Goal: Find contact information: Find contact information

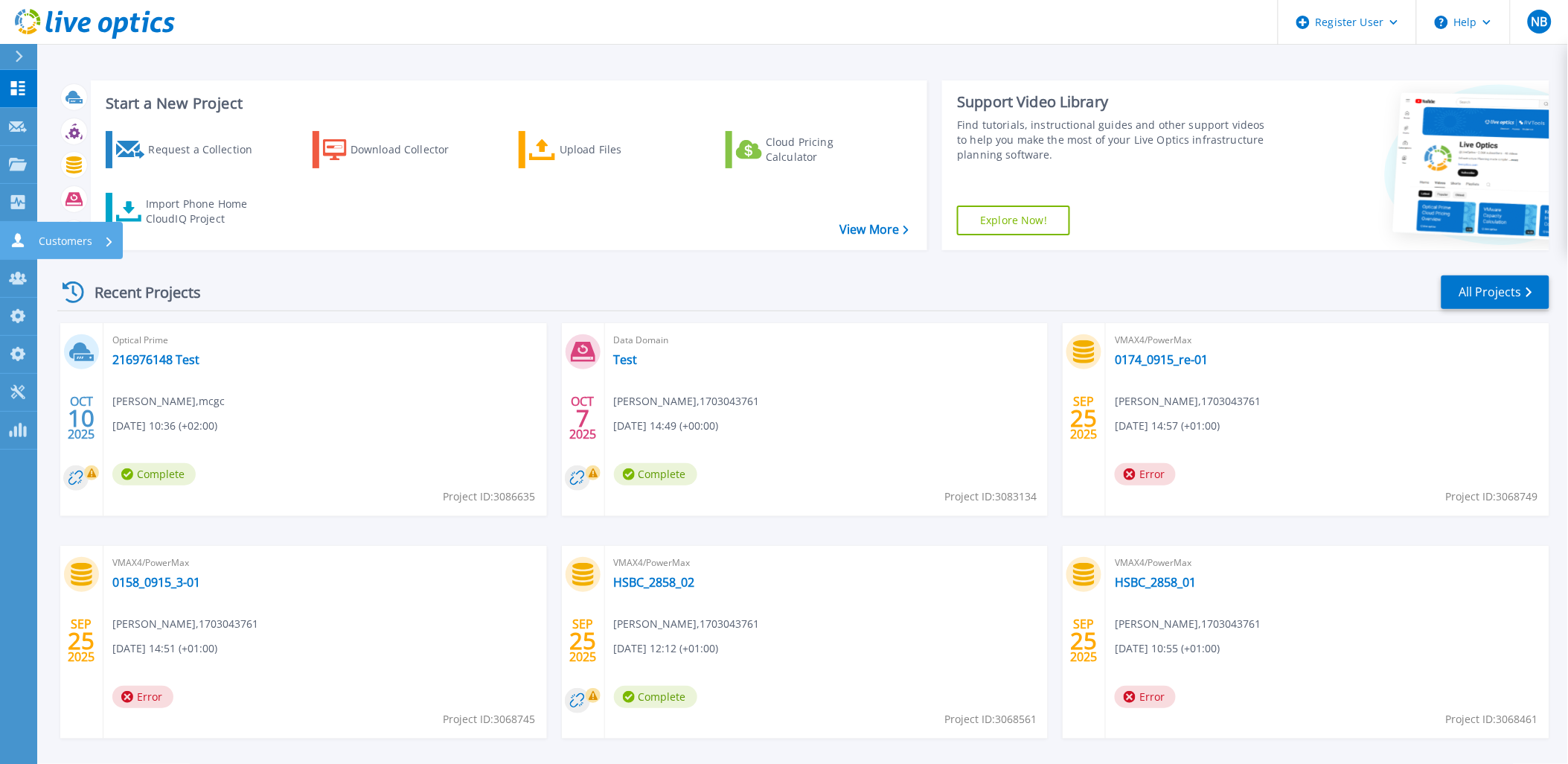
click at [15, 249] on link "Customers Customers" at bounding box center [18, 241] width 37 height 38
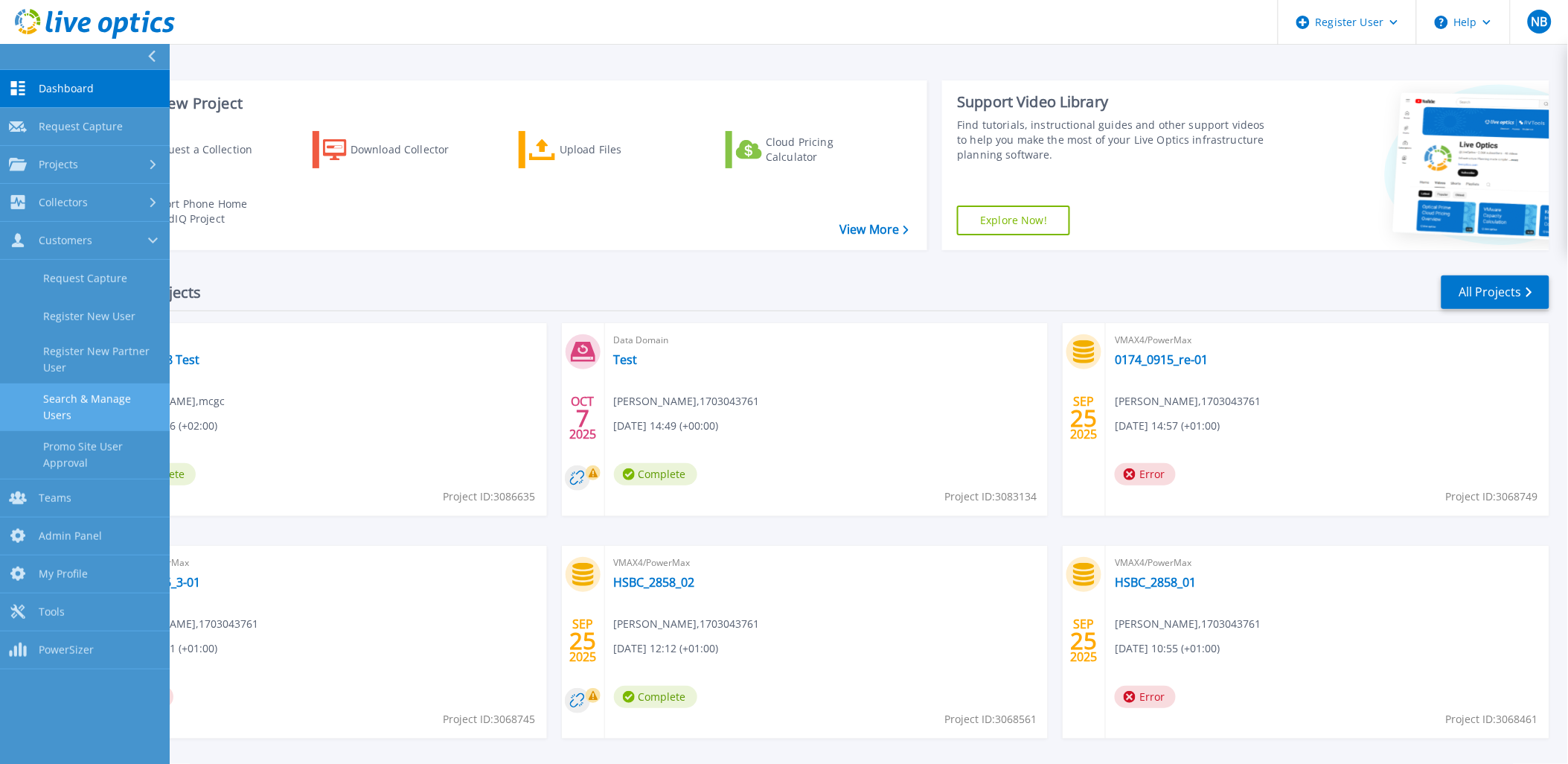
click at [87, 412] on link "Search & Manage Users" at bounding box center [85, 407] width 170 height 48
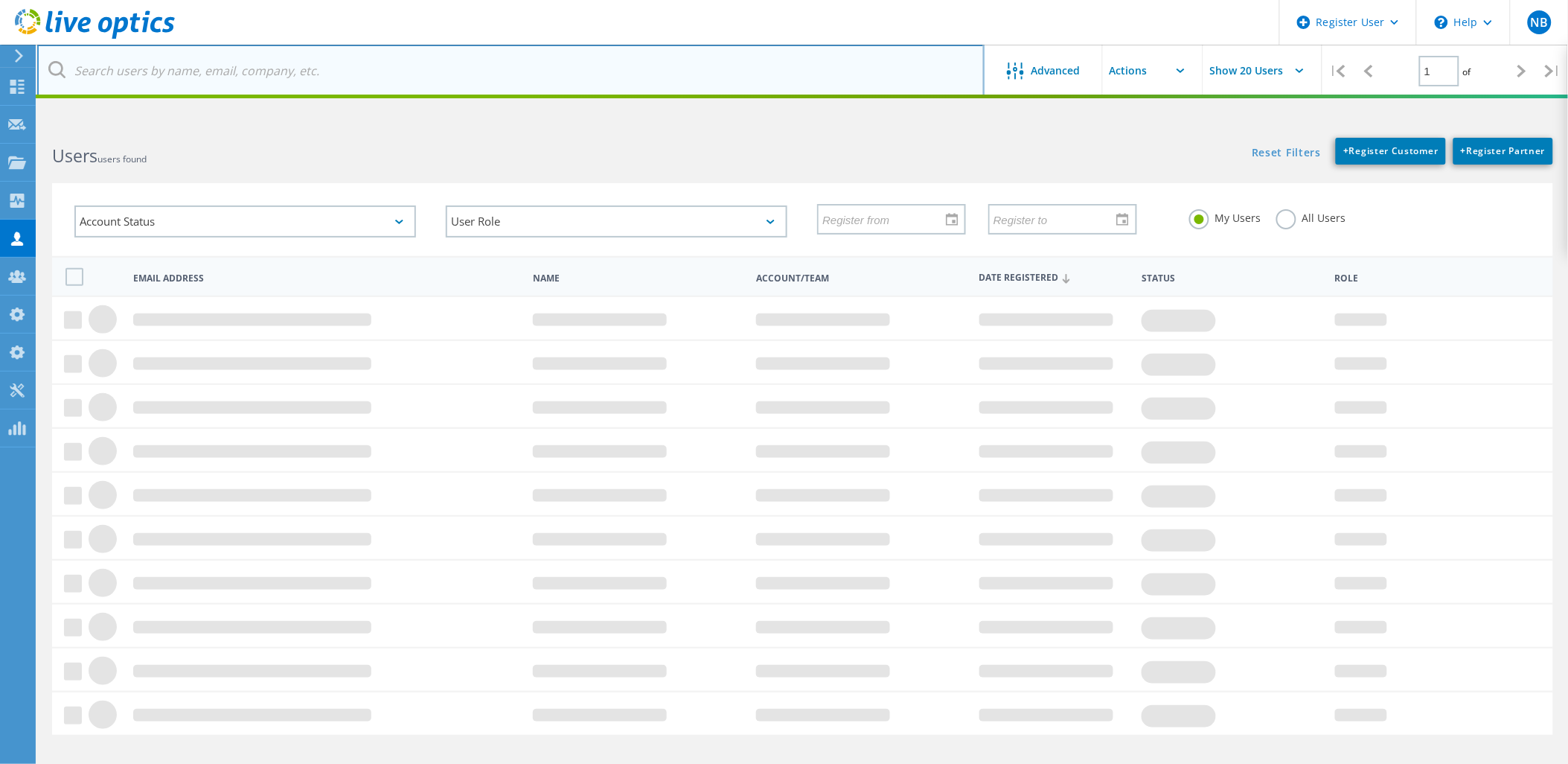
click at [321, 71] on input "text" at bounding box center [511, 71] width 947 height 52
paste input "harri.tuomela@koivuniemi.com"
type input "harri.tuomela@koivuniemi.com"
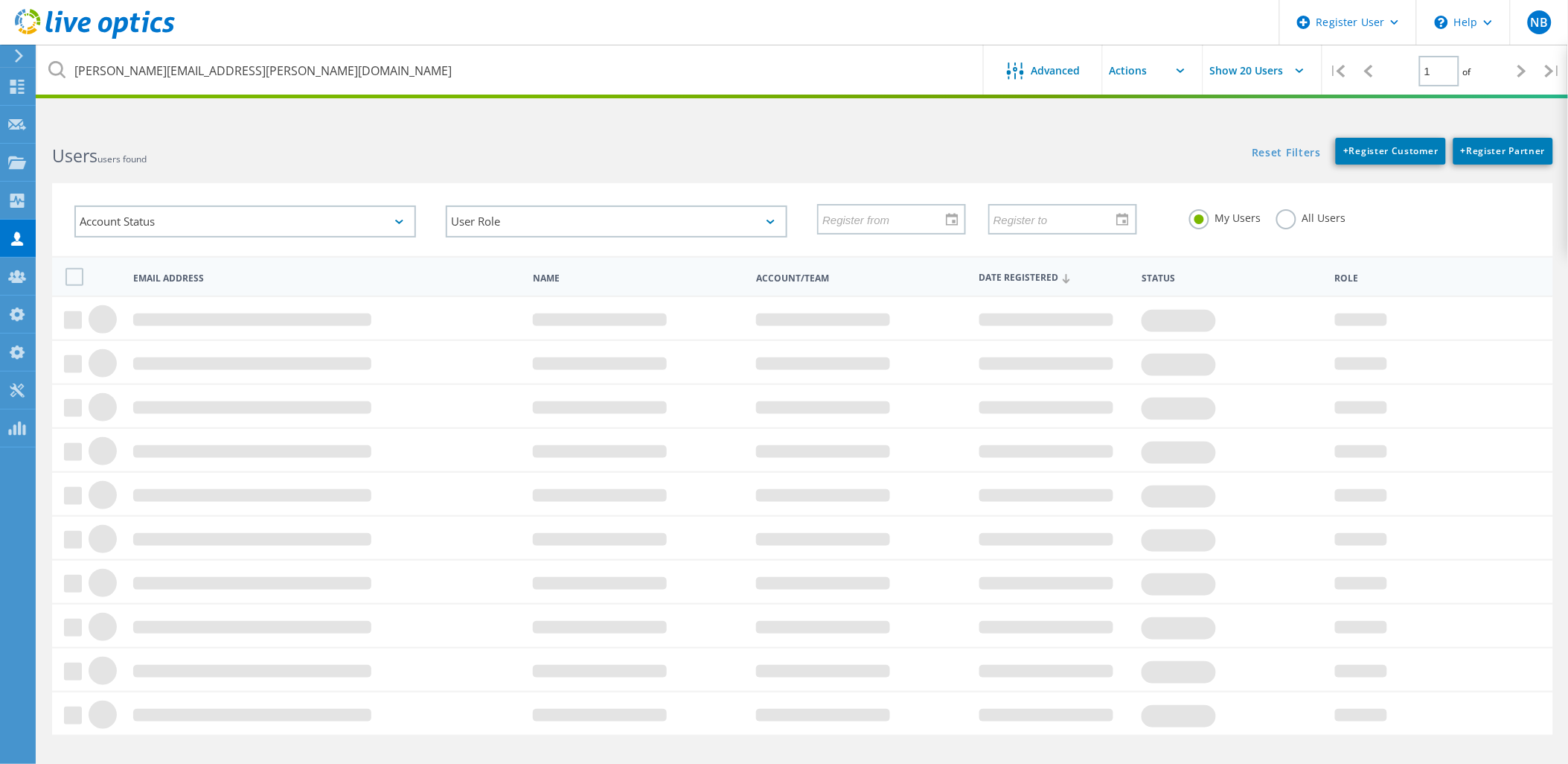
click at [1297, 220] on label "All Users" at bounding box center [1311, 217] width 70 height 14
click at [0, 0] on input "All Users" at bounding box center [0, 0] width 0 height 0
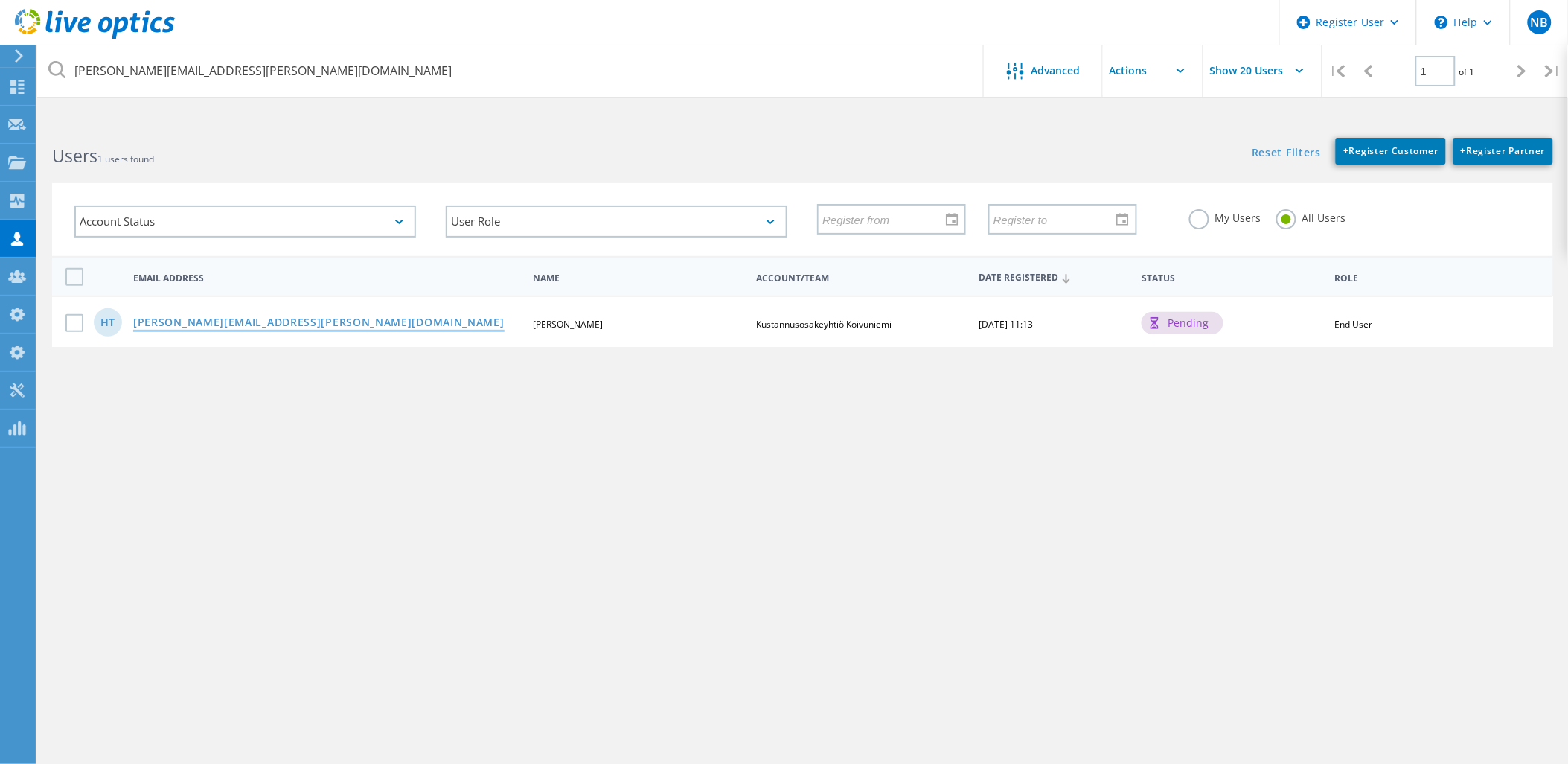
click at [256, 317] on link "harri.tuomela@koivuniemi.com" at bounding box center [319, 323] width 371 height 13
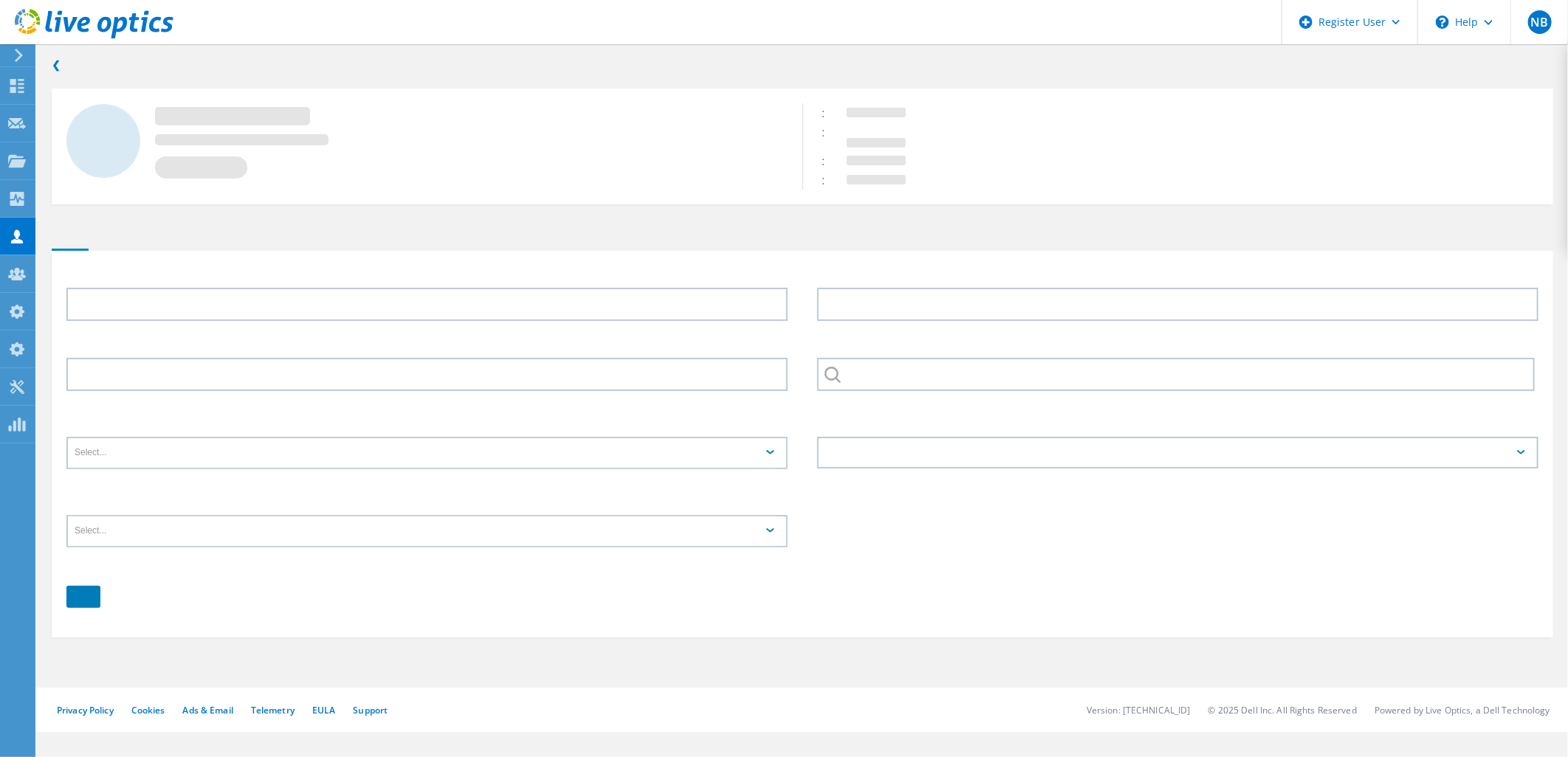
type input "Harri"
type input "Tuomela"
type input "Kustannusosakeyhtiö Koivuniemi"
type input "English"
type input "End User"
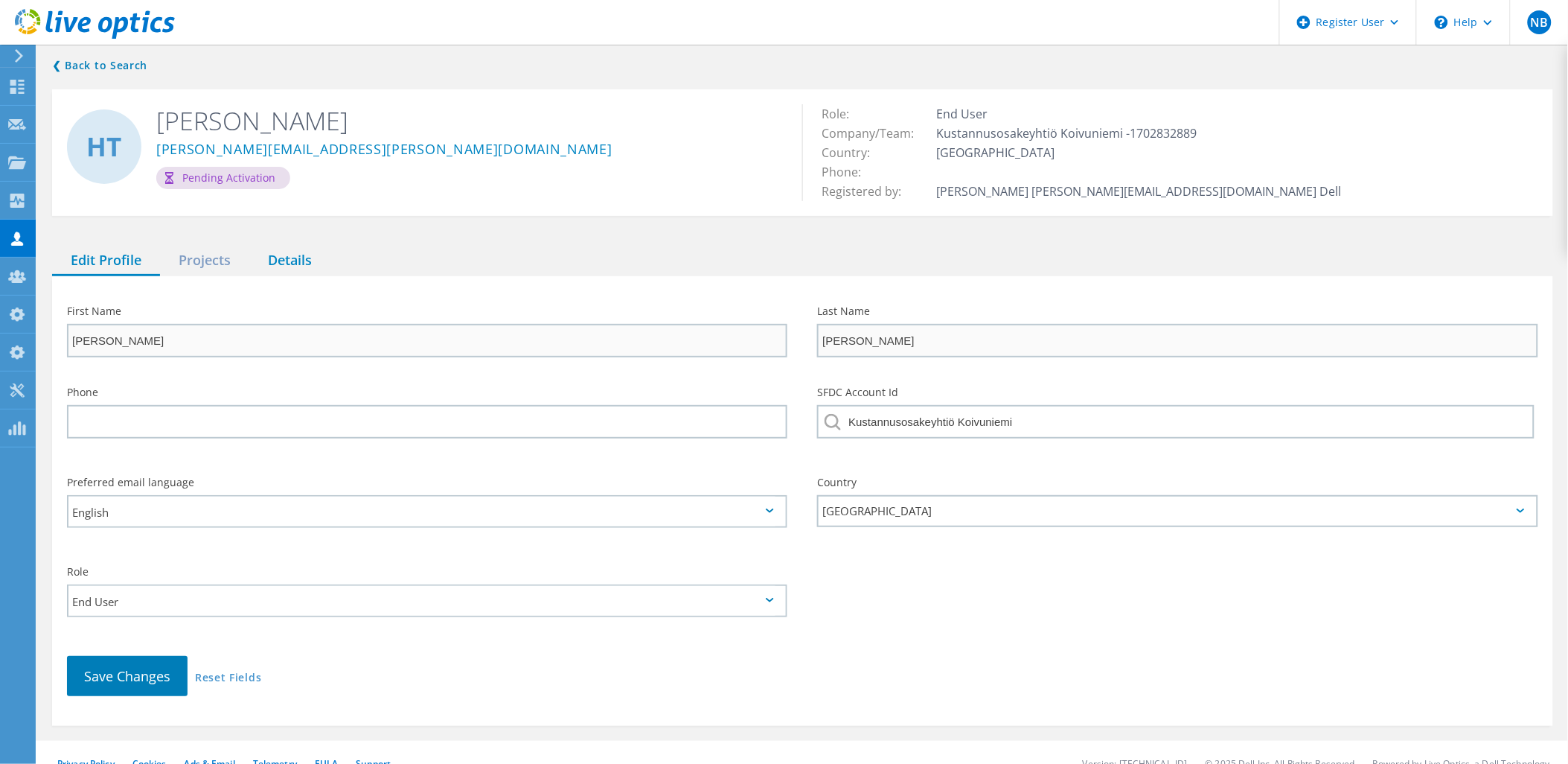
click at [273, 273] on div "Details" at bounding box center [290, 261] width 81 height 30
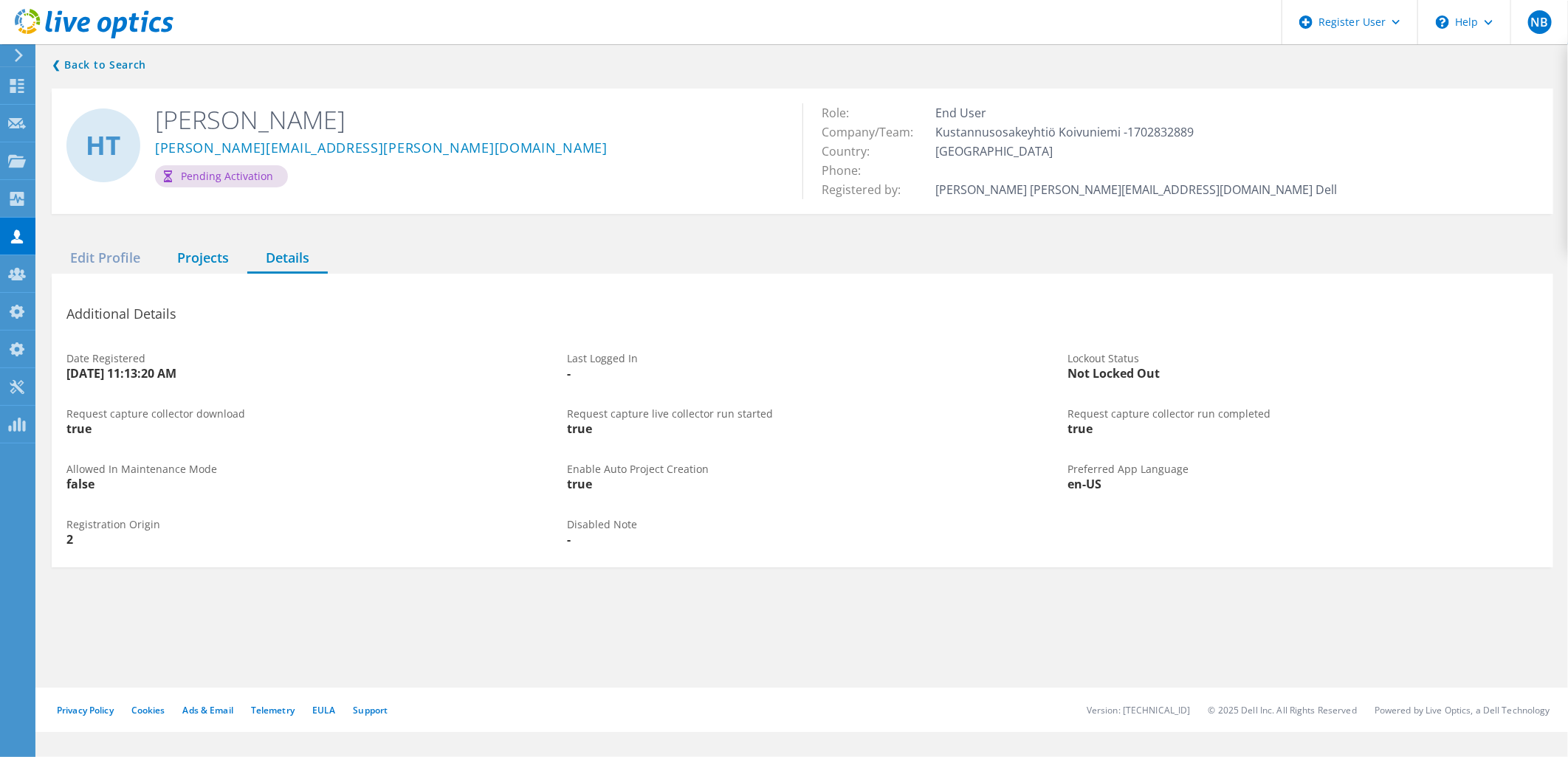
click at [213, 259] on div "Projects" at bounding box center [203, 258] width 88 height 30
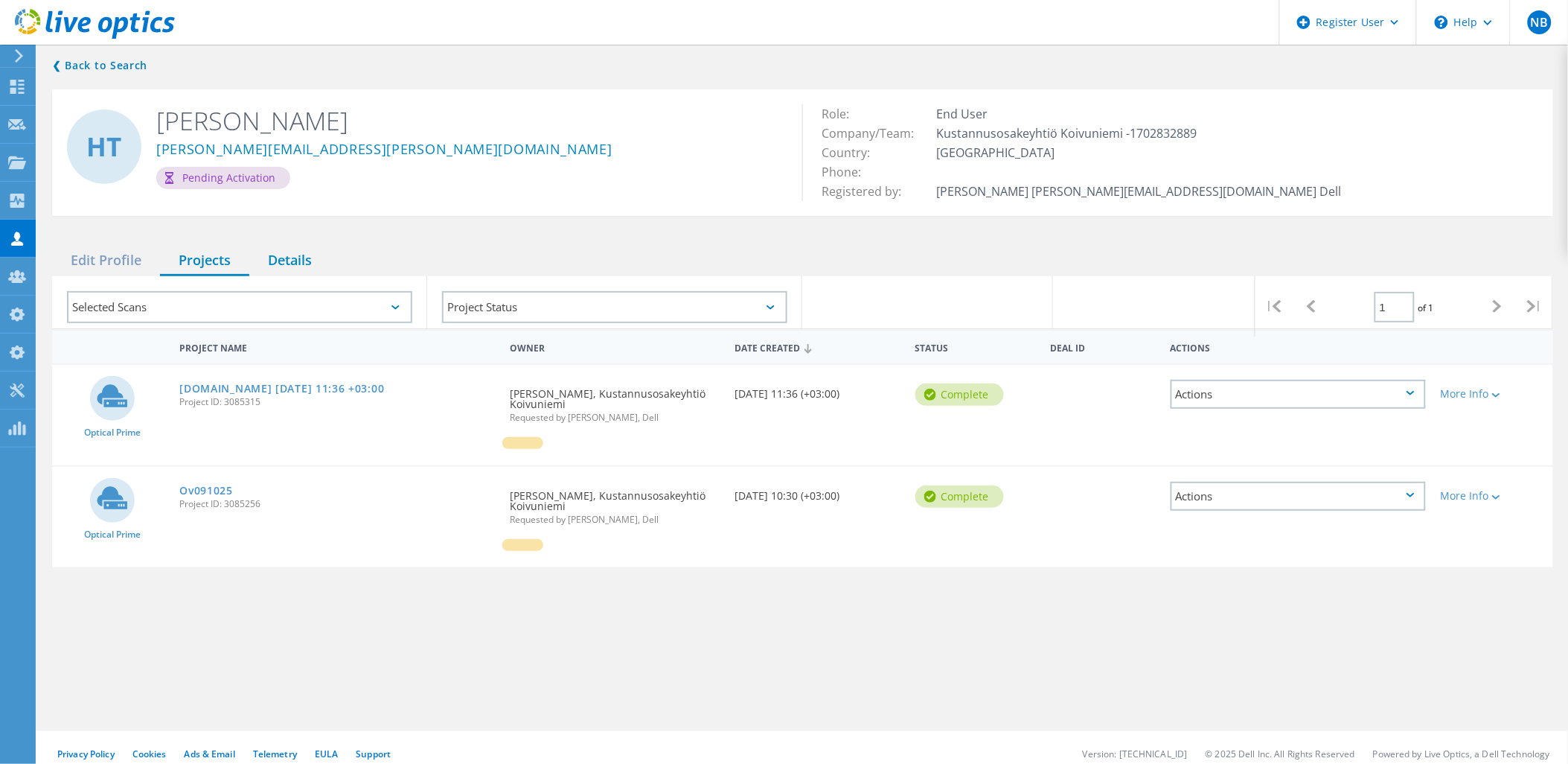
click at [279, 261] on div "Details" at bounding box center [290, 261] width 81 height 30
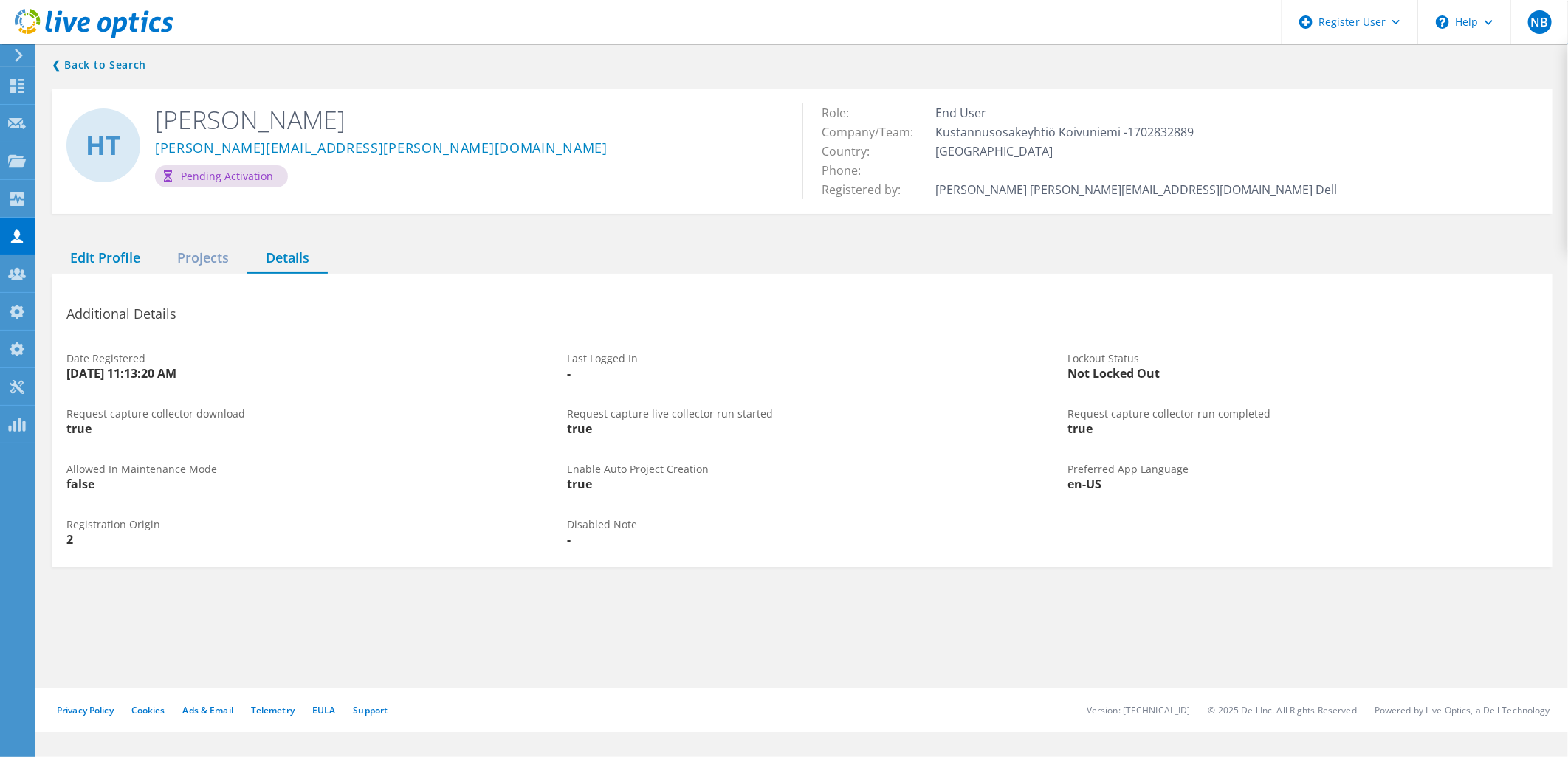
click at [97, 264] on div "Edit Profile" at bounding box center [105, 258] width 107 height 30
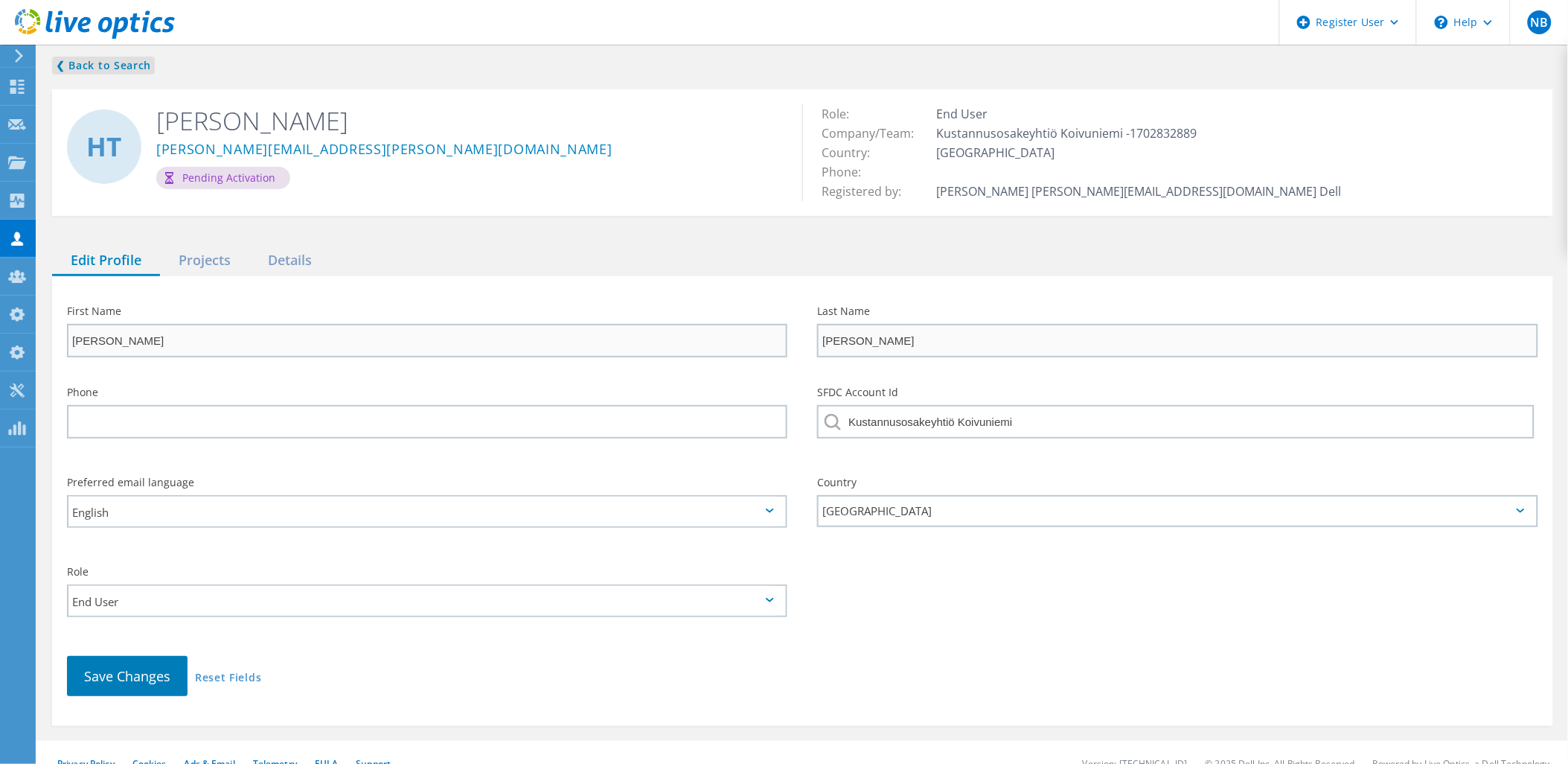
click at [130, 62] on link "❮ Back to Search" at bounding box center [103, 65] width 103 height 18
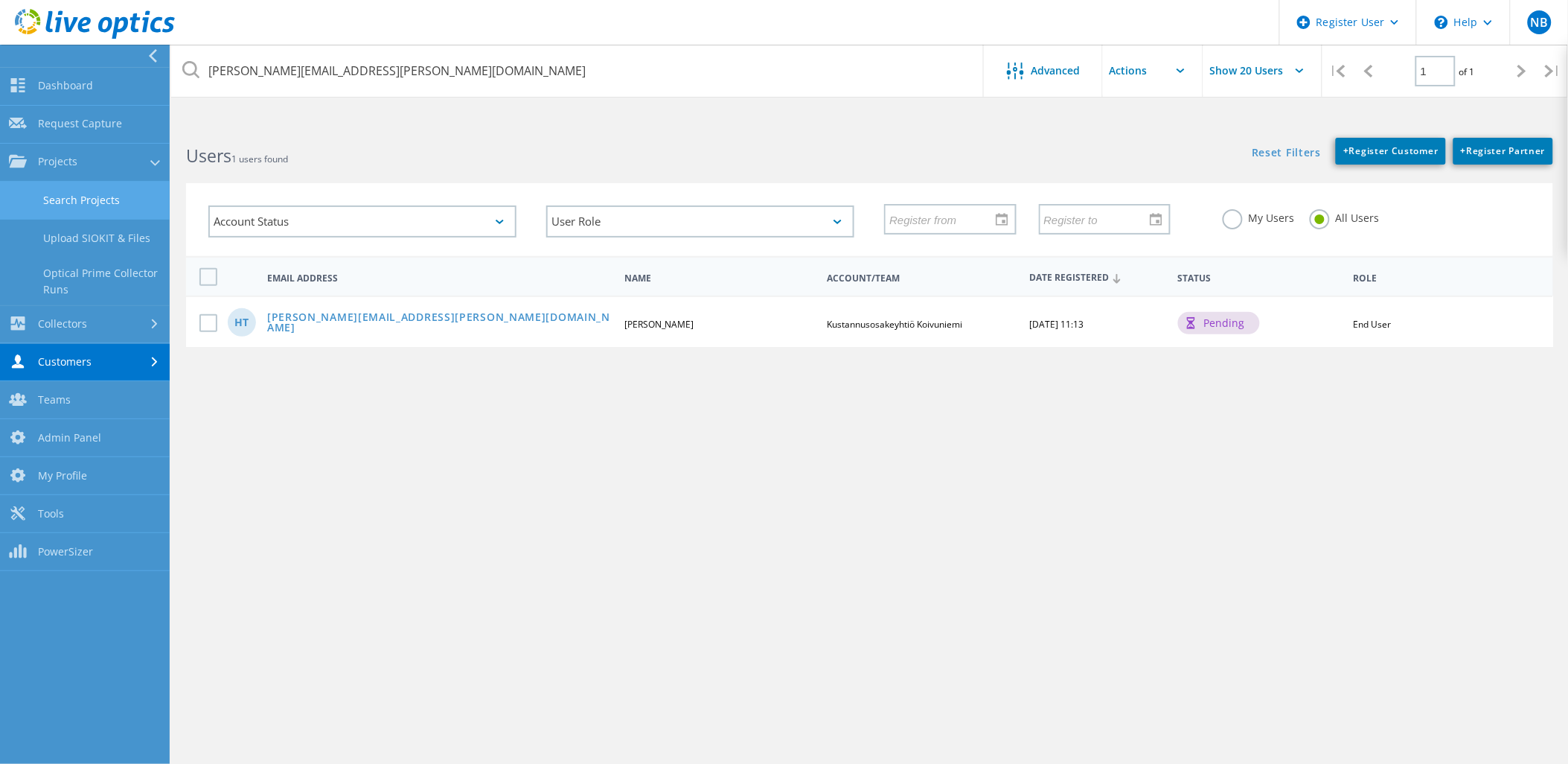
click at [55, 211] on link "Search Projects" at bounding box center [85, 201] width 170 height 38
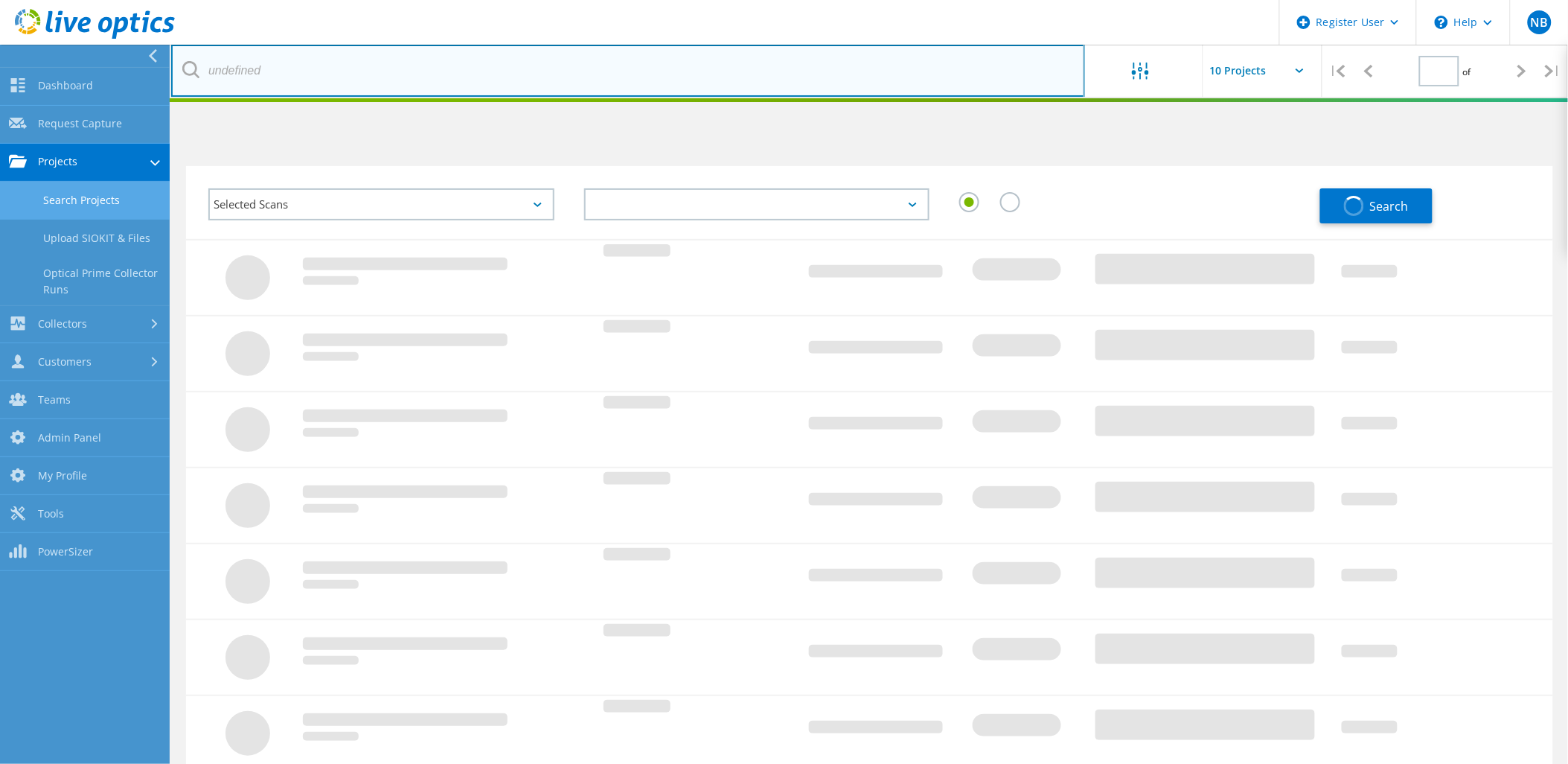
click at [311, 83] on input "text" at bounding box center [629, 71] width 914 height 52
type input "1"
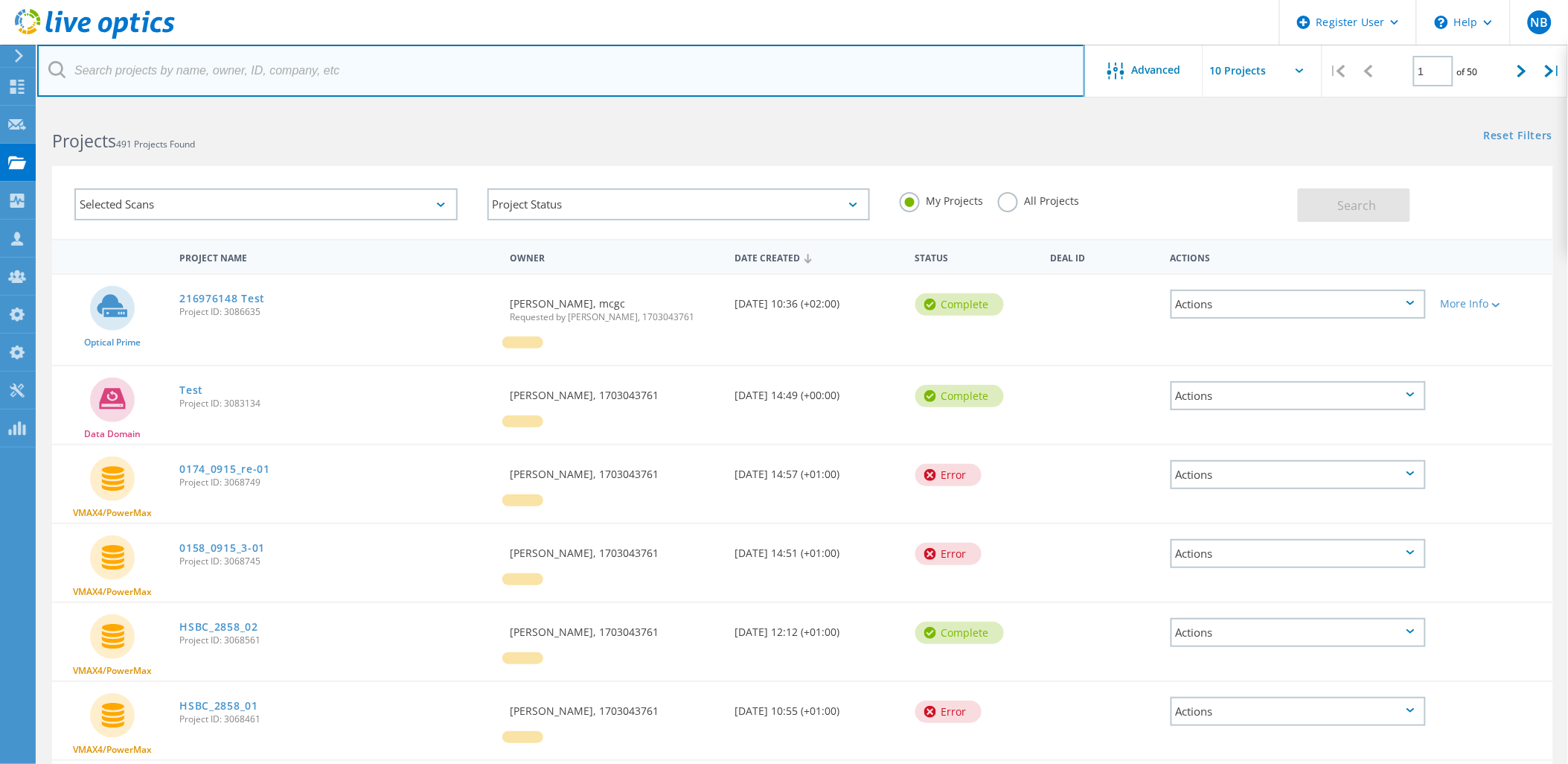
paste input "2985541"
type input "2985541"
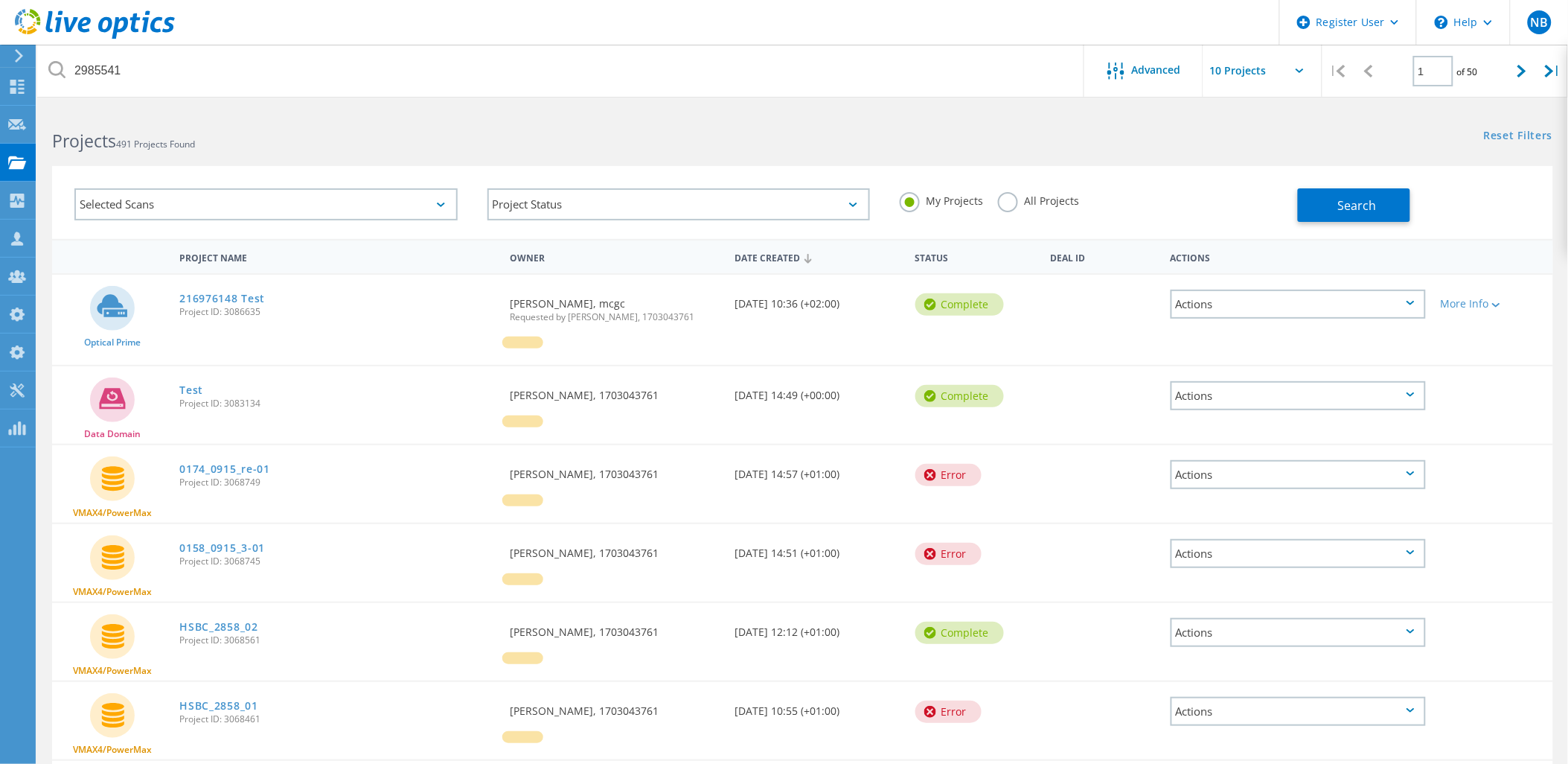
click at [1055, 204] on label "All Projects" at bounding box center [1039, 199] width 81 height 14
click at [0, 0] on input "All Projects" at bounding box center [0, 0] width 0 height 0
click at [1365, 197] on span "Search" at bounding box center [1358, 205] width 39 height 16
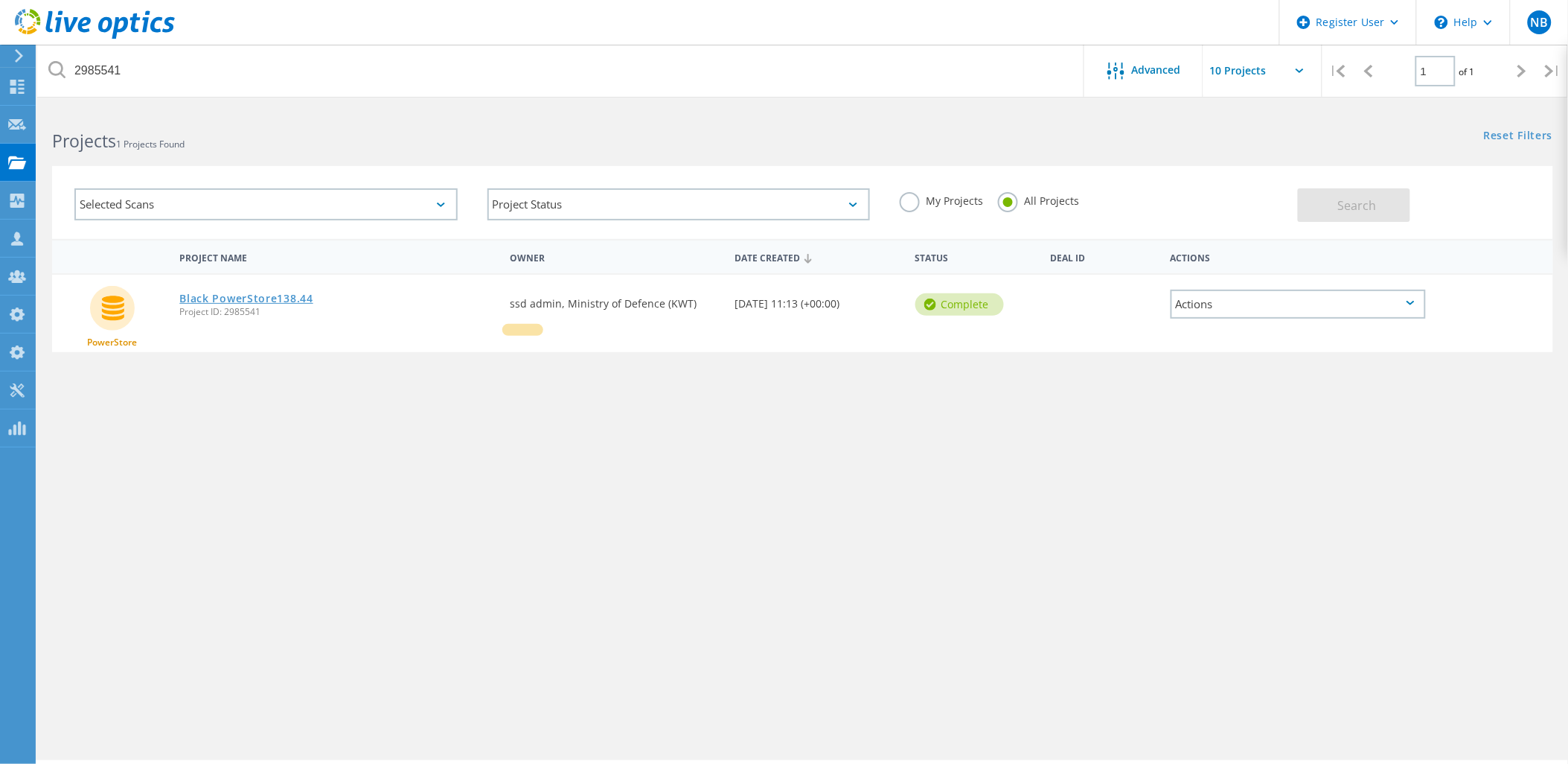
click at [273, 295] on link "Black PowerStore138.44" at bounding box center [246, 299] width 133 height 10
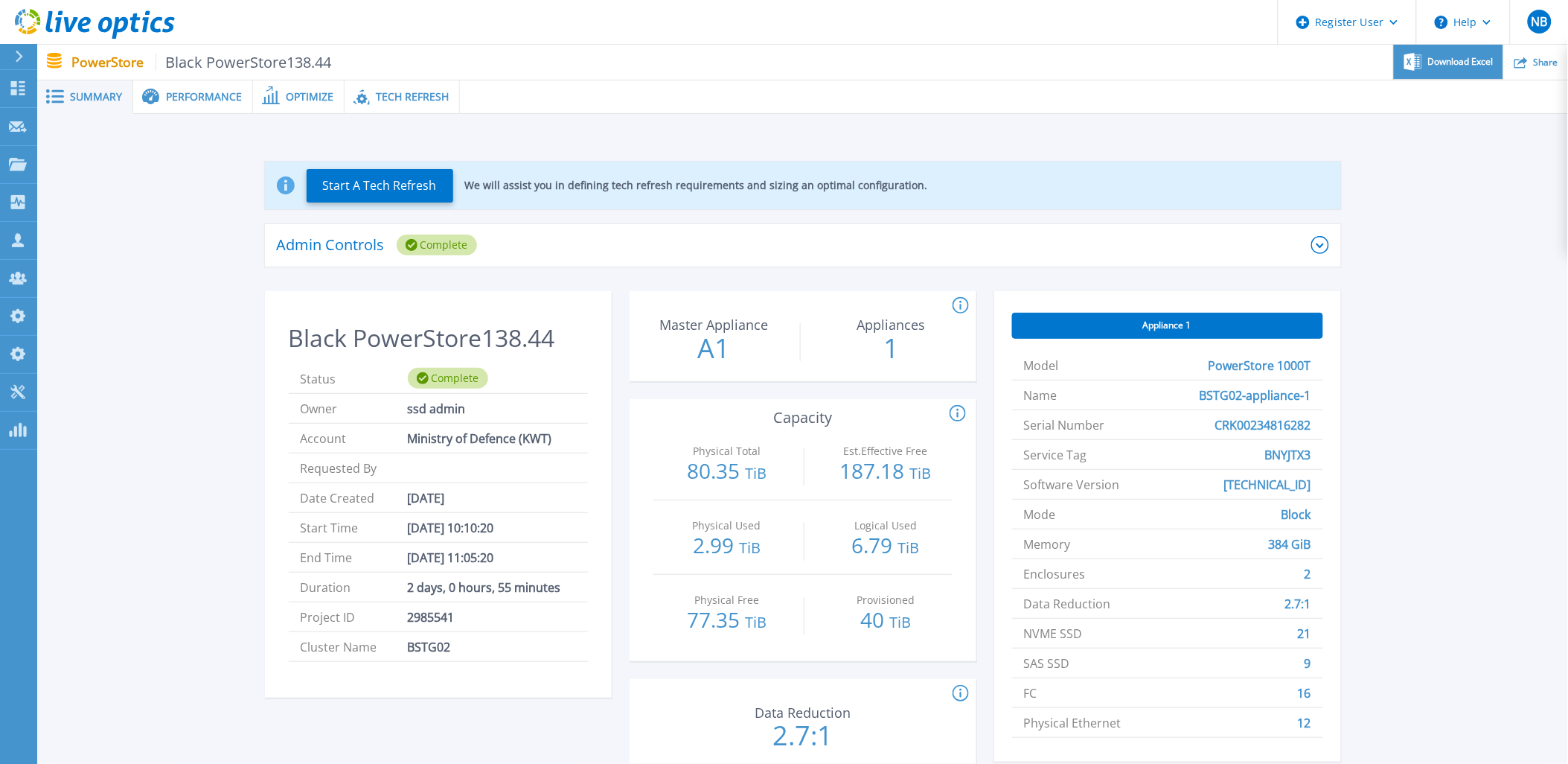
click at [1461, 61] on span "Download Excel" at bounding box center [1462, 62] width 66 height 9
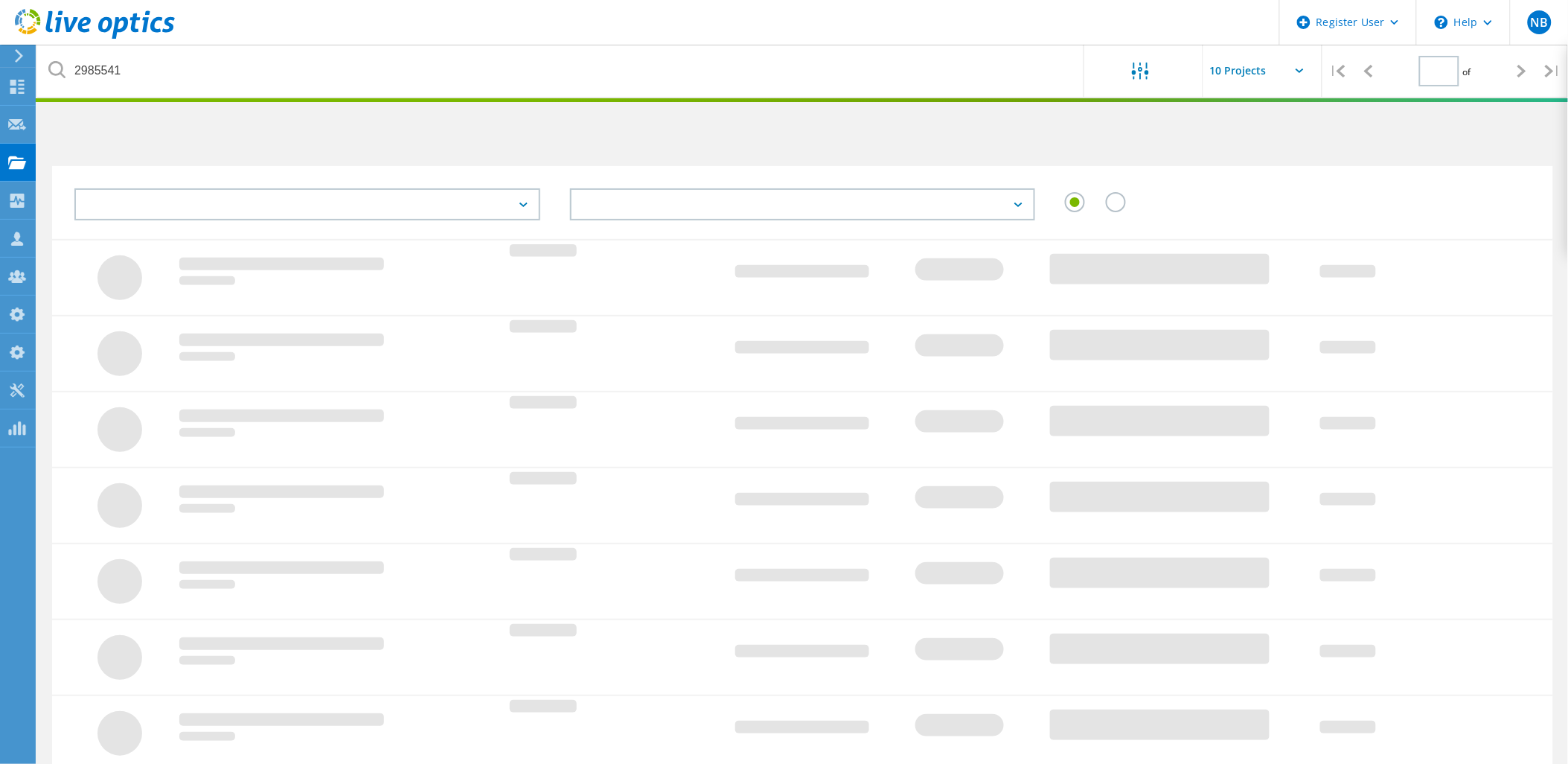
type input "1"
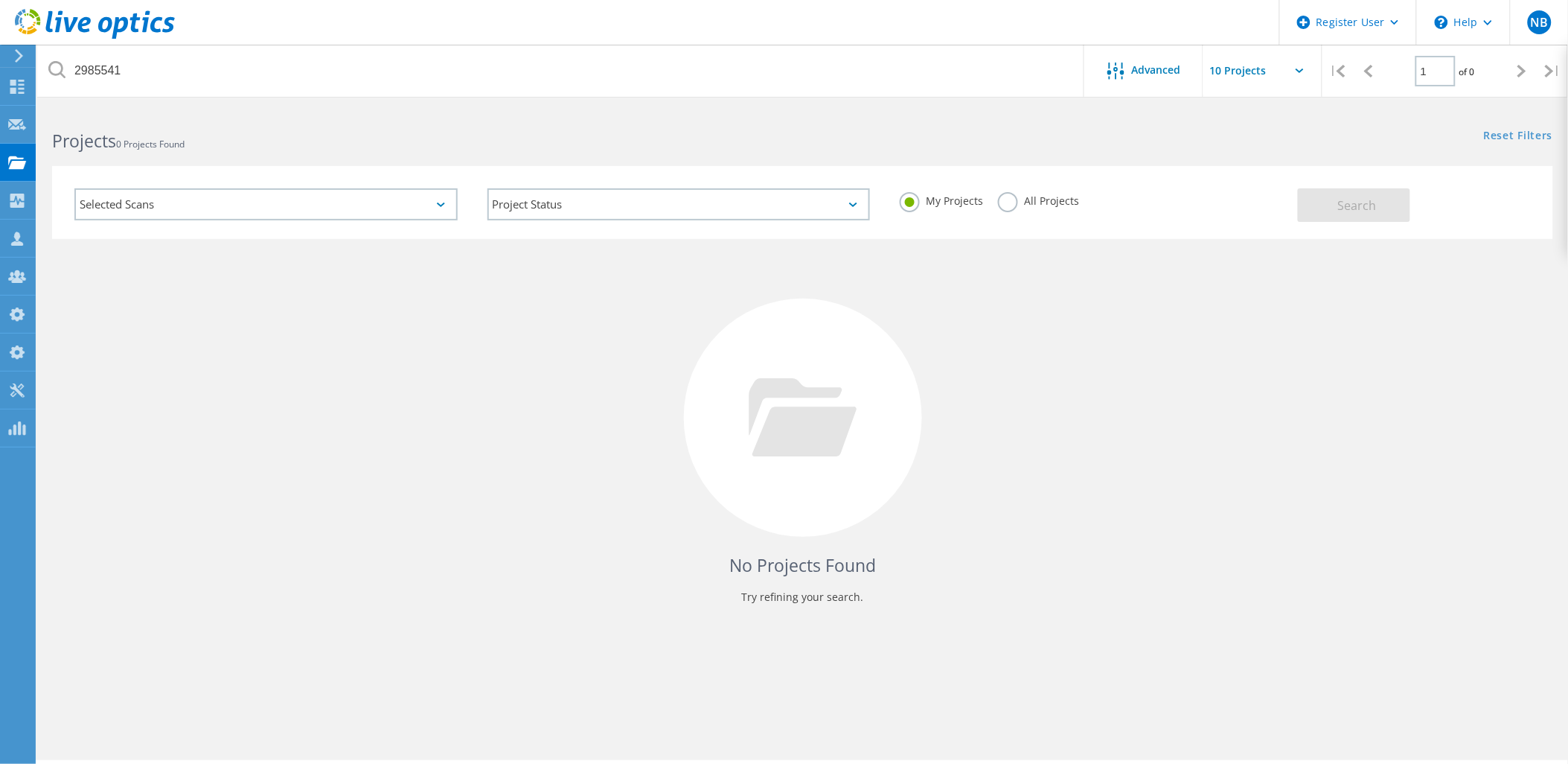
click at [1046, 197] on label "All Projects" at bounding box center [1039, 199] width 81 height 14
click at [0, 0] on input "All Projects" at bounding box center [0, 0] width 0 height 0
click at [1366, 219] on button "Search" at bounding box center [1354, 204] width 113 height 34
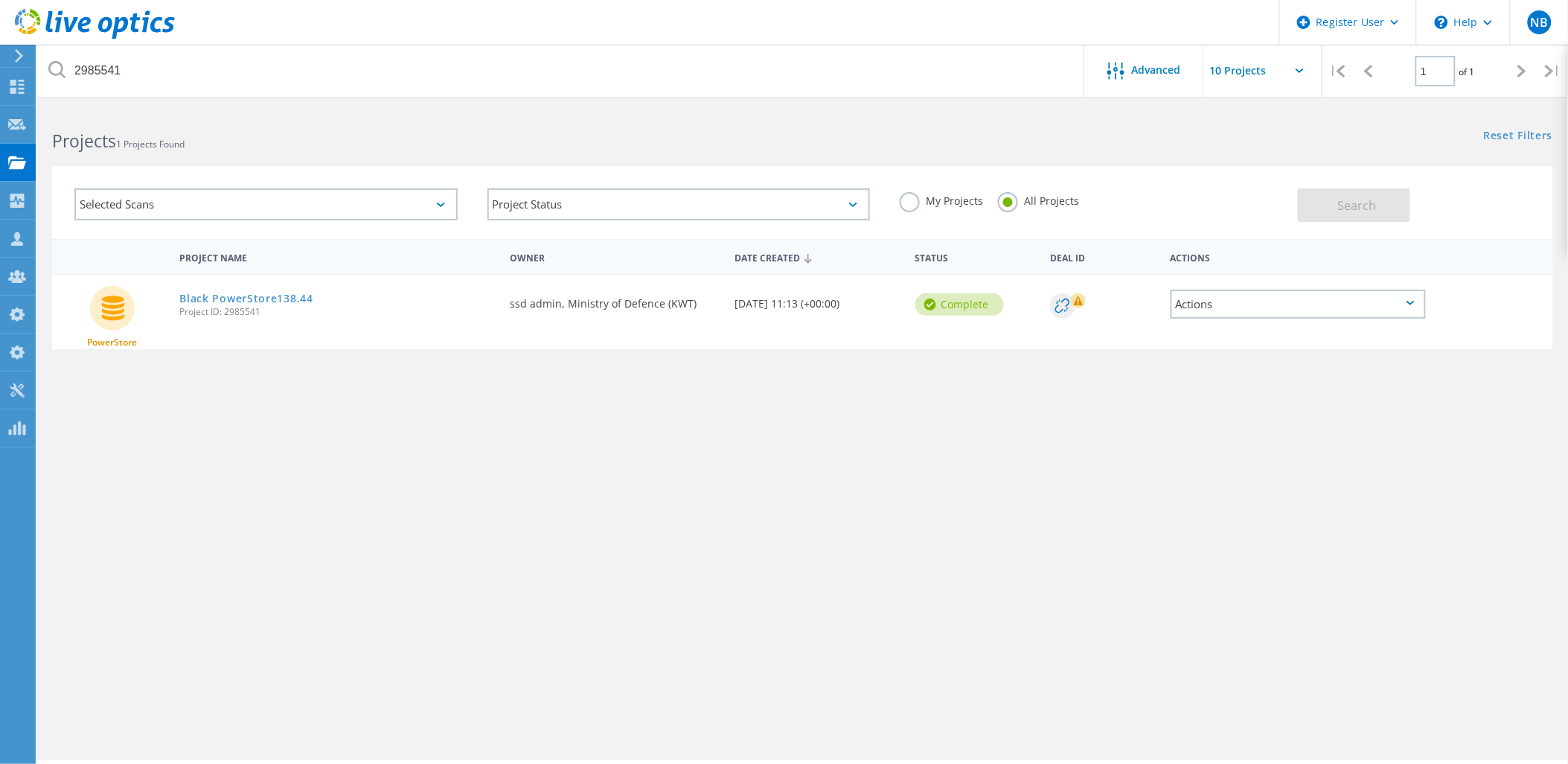
drag, startPoint x: 510, startPoint y: 300, endPoint x: 703, endPoint y: 318, distance: 193.8
click at [703, 318] on div "Requested By ssd admin, Ministry of Defence (KWT)" at bounding box center [615, 299] width 225 height 49
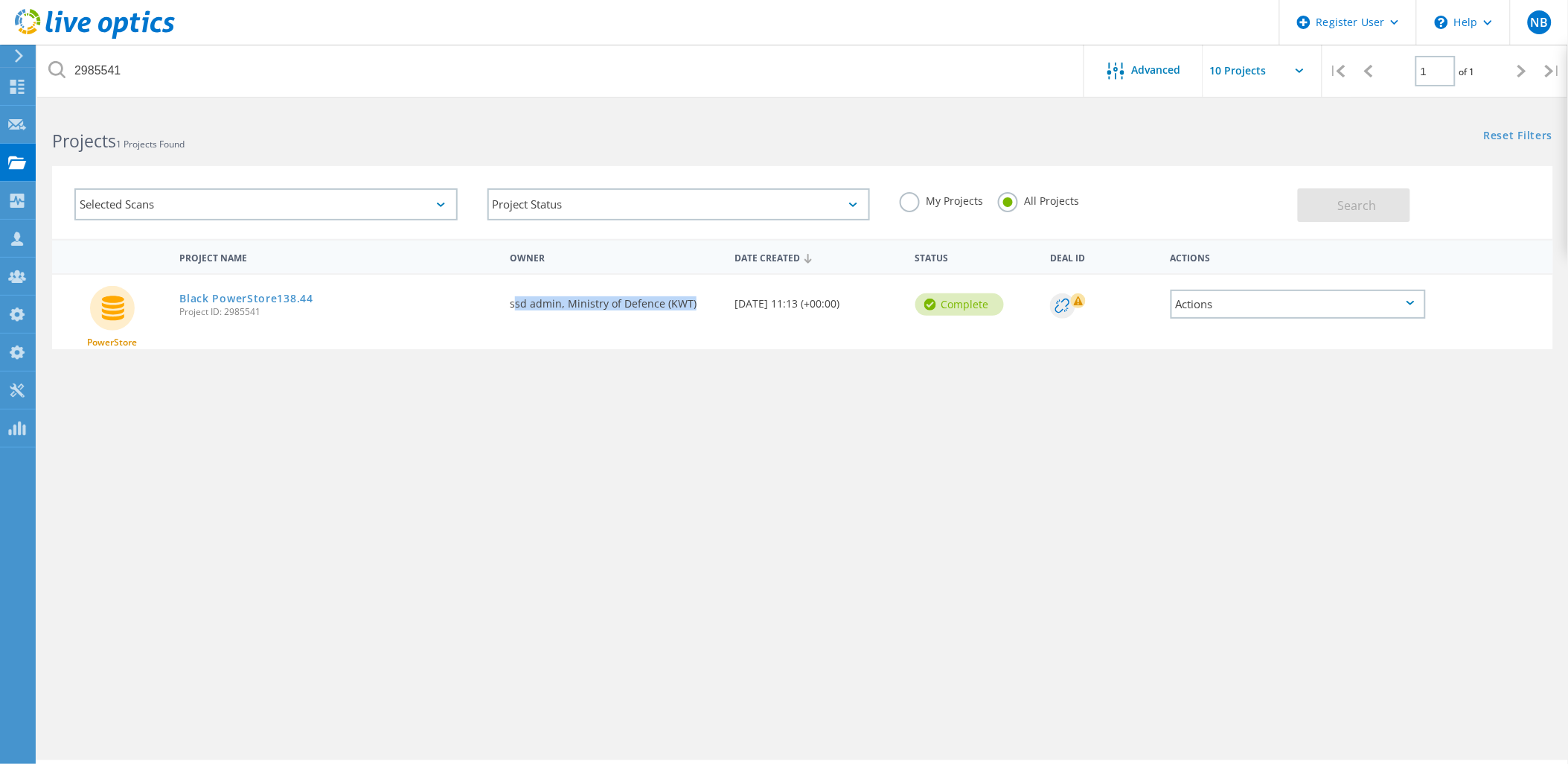
click at [703, 318] on div "Requested By ssd admin, Ministry of Defence (KWT)" at bounding box center [615, 299] width 225 height 49
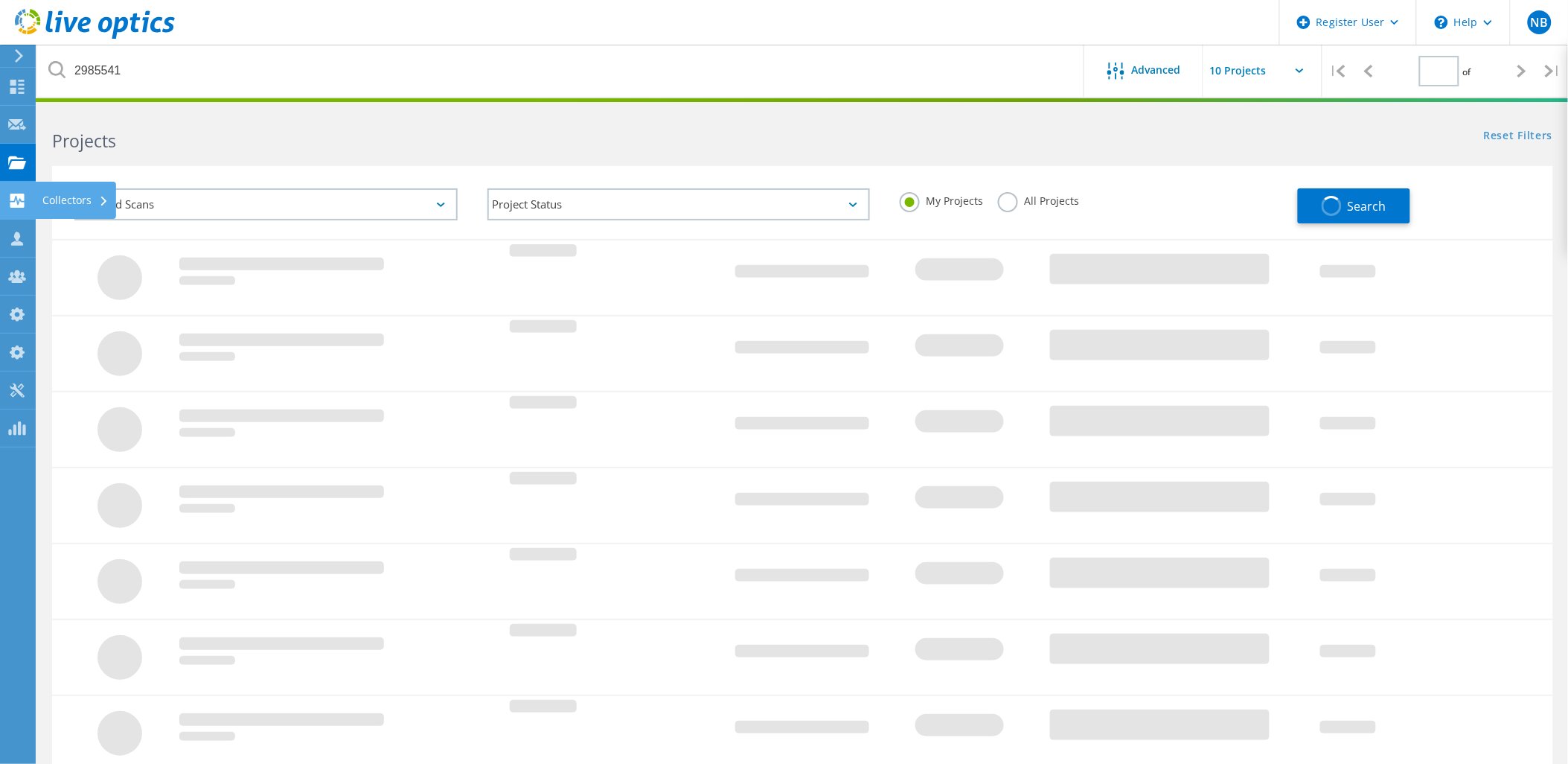
type input "1"
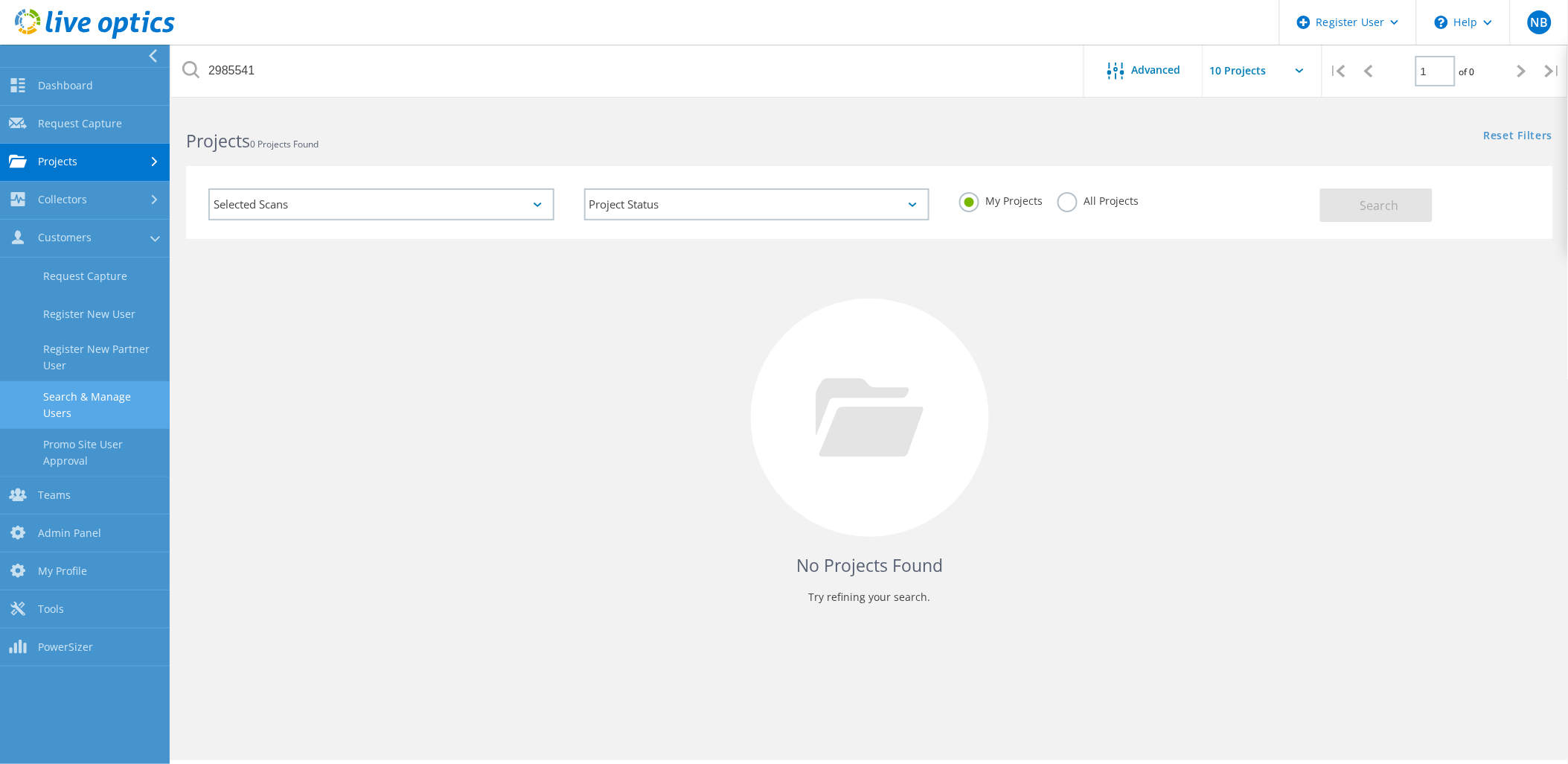
click at [87, 401] on link "Search & Manage Users" at bounding box center [85, 405] width 170 height 48
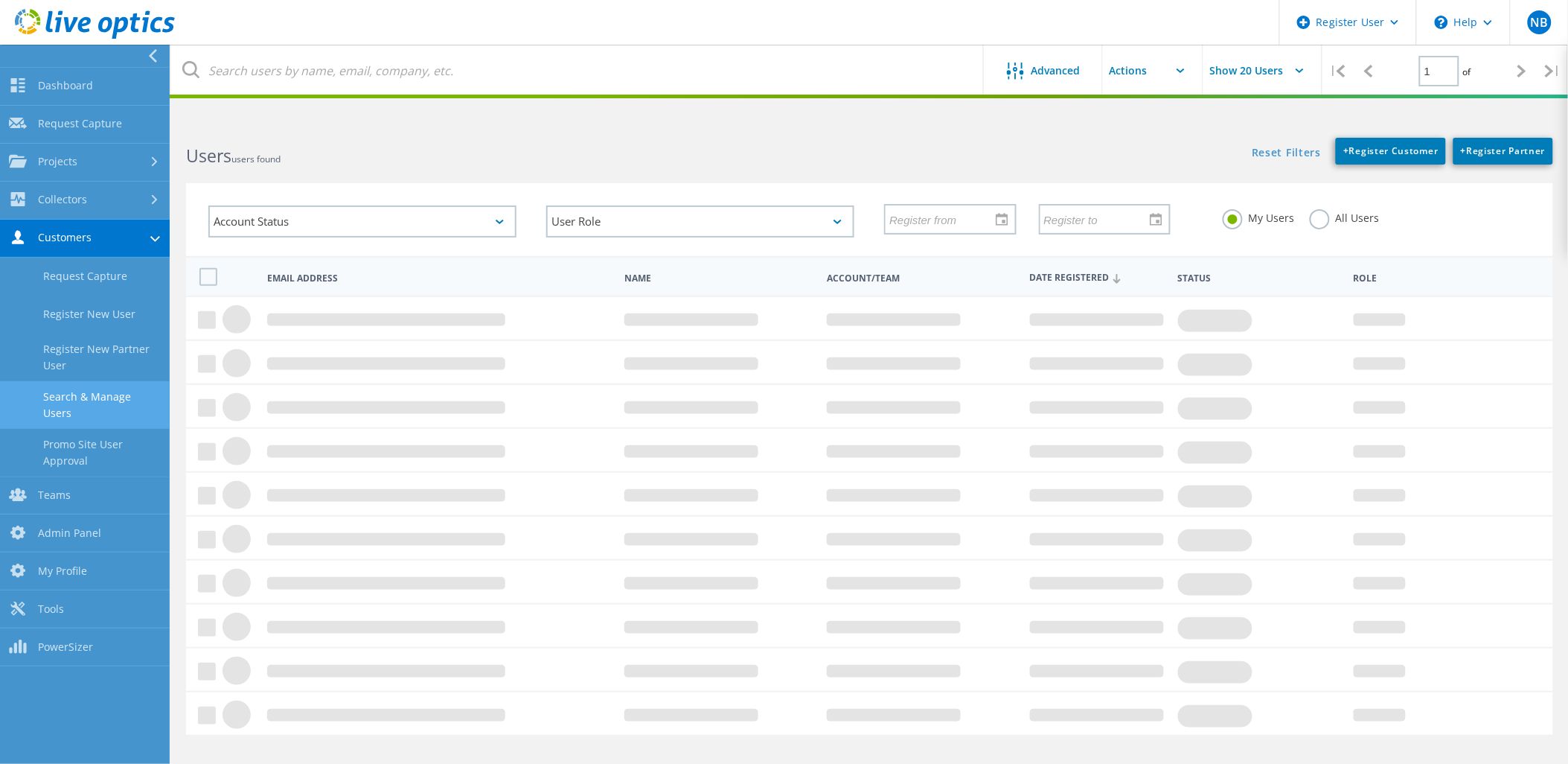
click at [324, 101] on html "Register User \n Help Explore Helpful Articles Contact Support NB Dell Admin Us…" at bounding box center [784, 410] width 1568 height 819
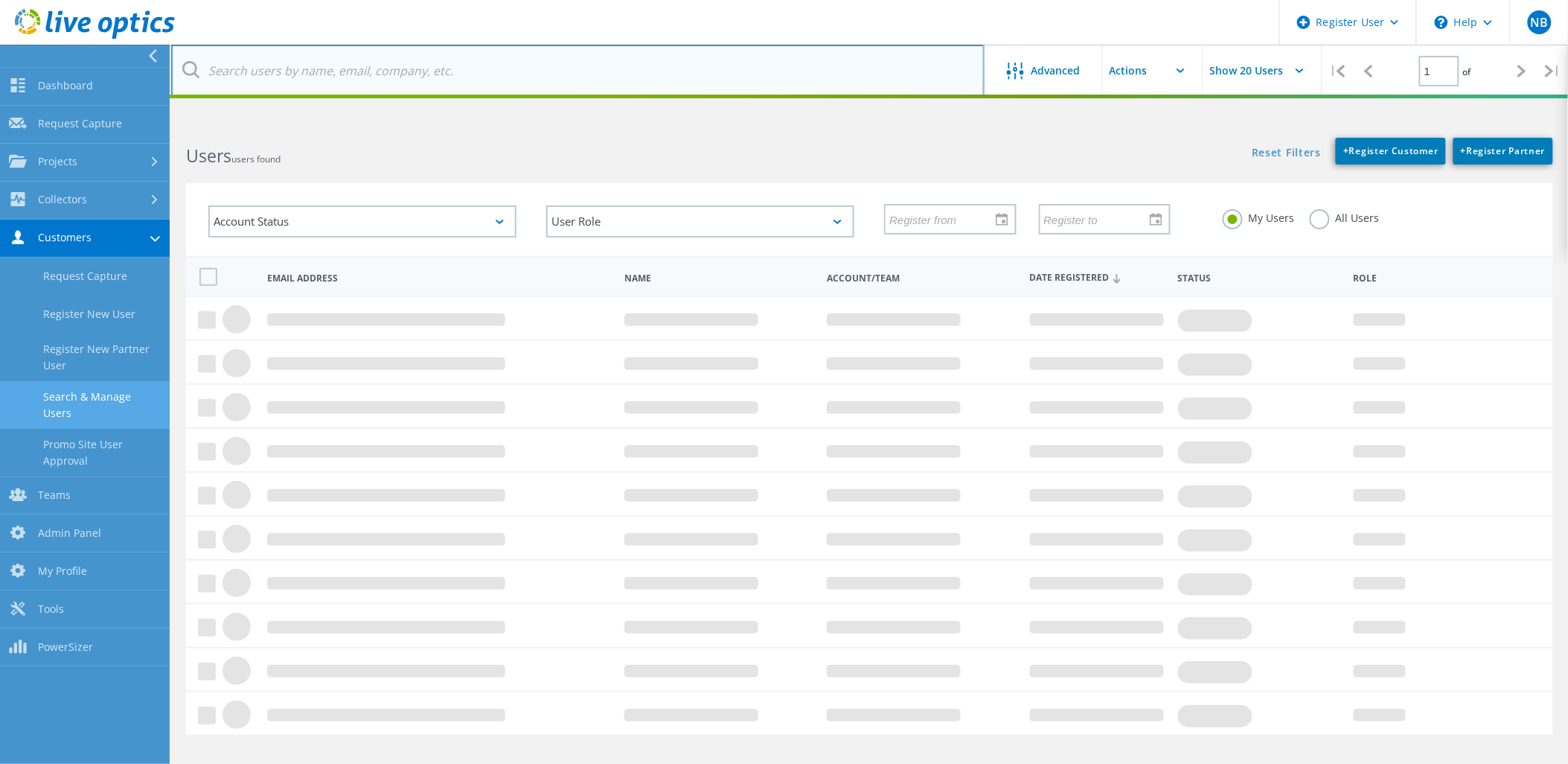
click at [341, 61] on input "text" at bounding box center [578, 71] width 814 height 52
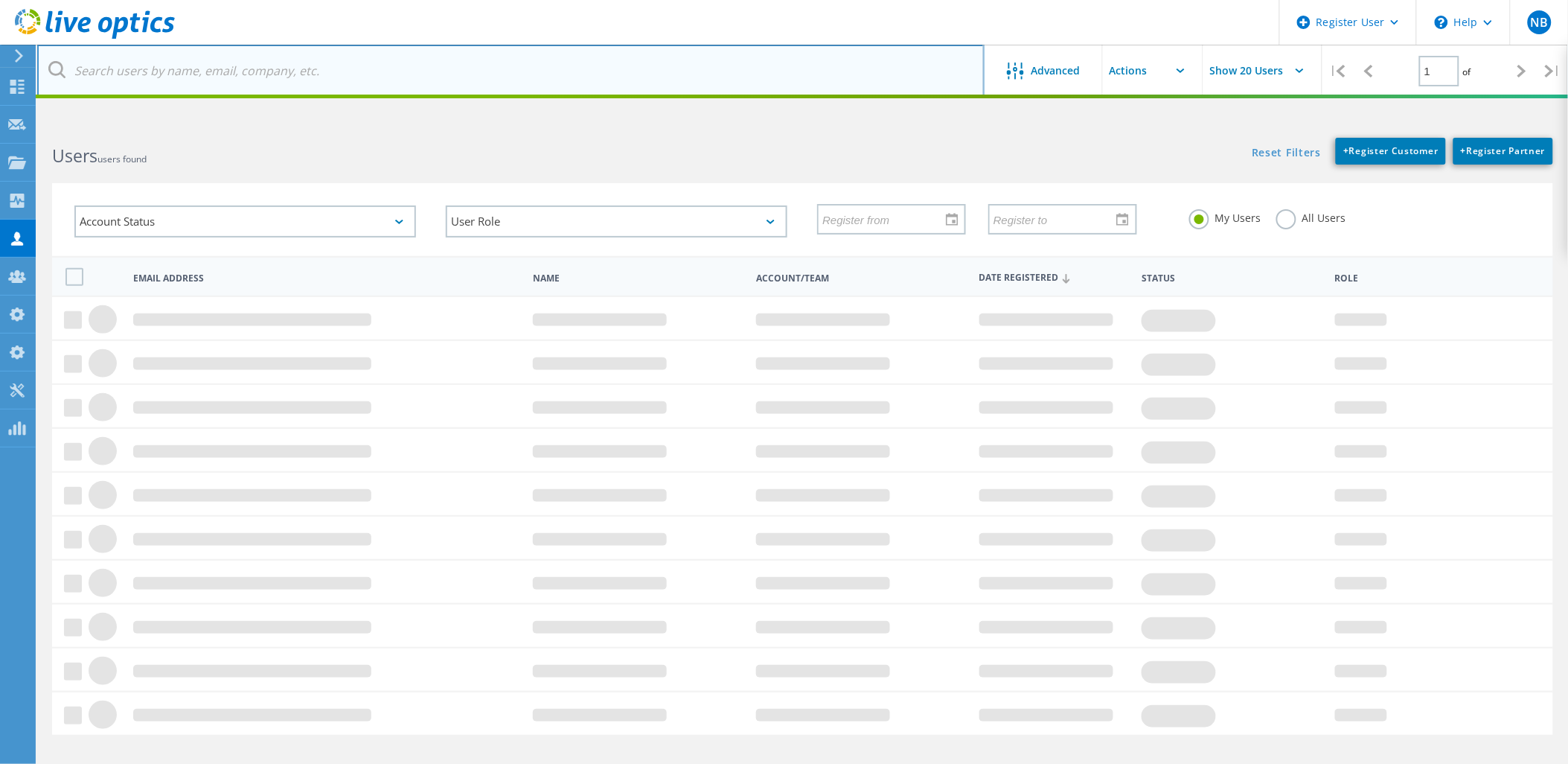
paste input "ssd admin, Ministry of Defence (KWT)"
type input "ssd admin, Ministry of Defence (KWT)"
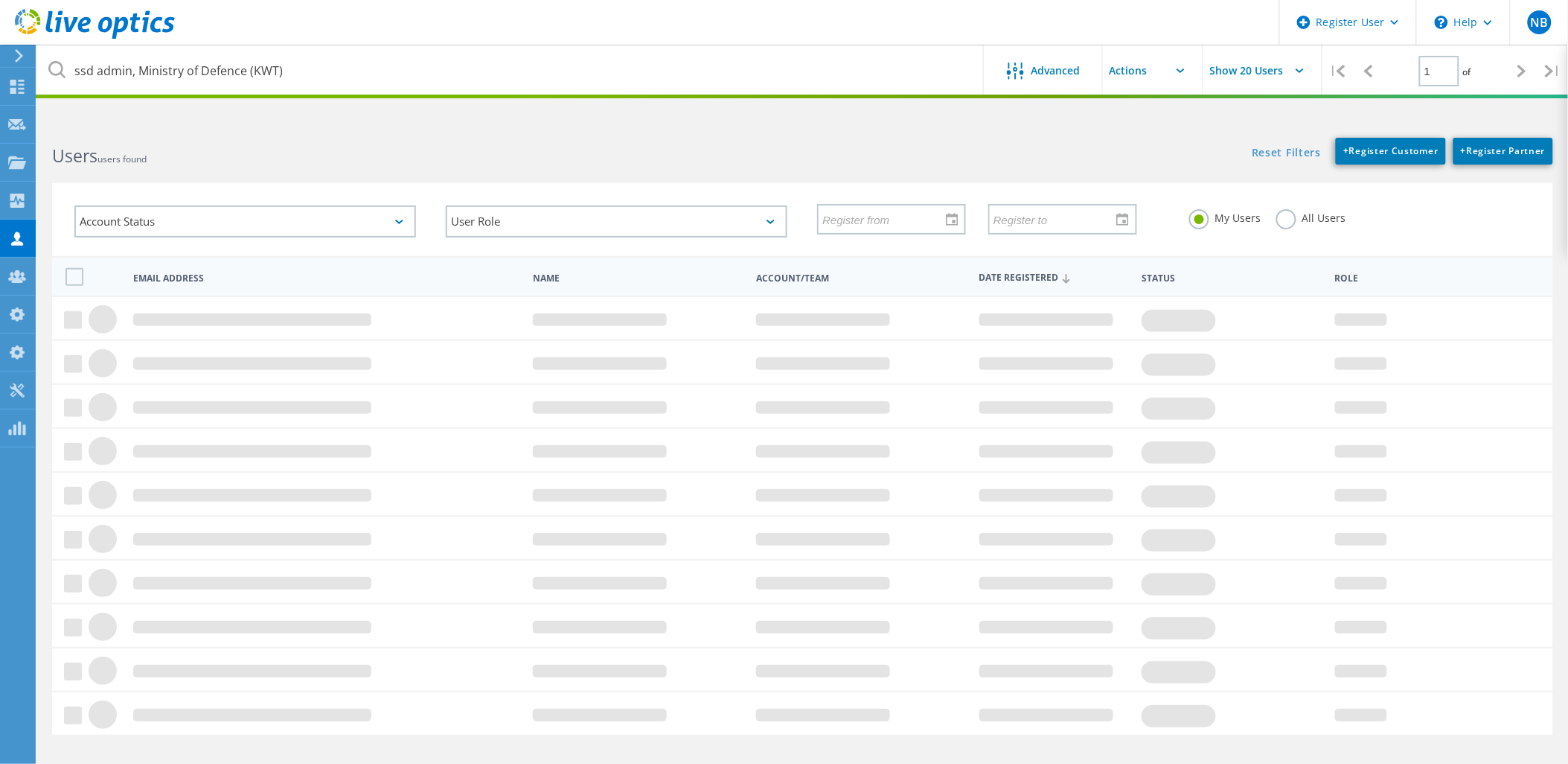
click at [1292, 219] on label "All Users" at bounding box center [1311, 217] width 70 height 14
click at [0, 0] on input "All Users" at bounding box center [0, 0] width 0 height 0
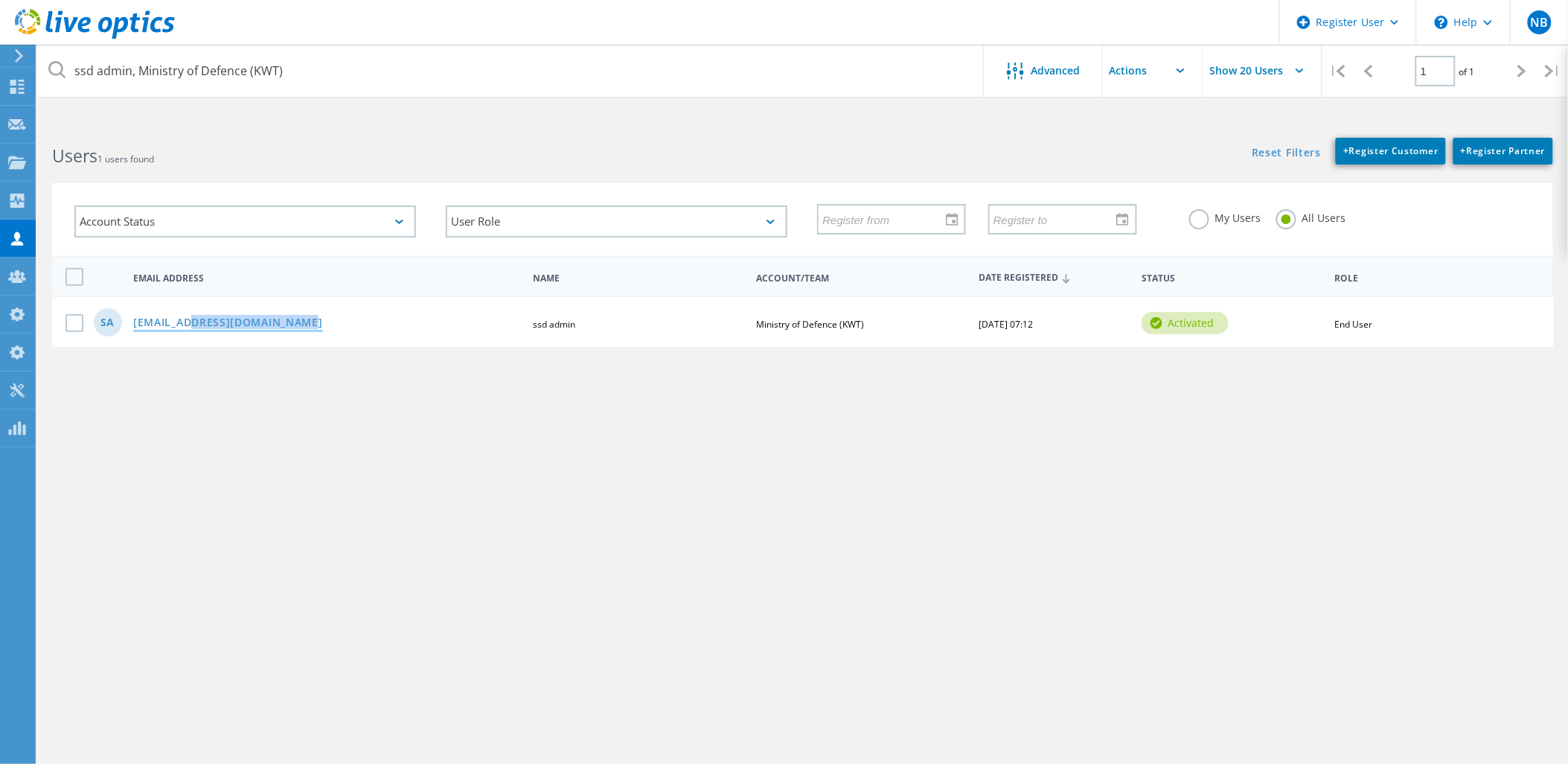
drag, startPoint x: 344, startPoint y: 316, endPoint x: 192, endPoint y: 319, distance: 152.0
click at [192, 319] on div "[EMAIL_ADDRESS][DOMAIN_NAME]" at bounding box center [326, 323] width 402 height 13
copy link "@[DOMAIN_NAME]"
click at [442, 120] on html "Register User \n Help Explore Helpful Articles Contact Support NB Dell Admin Us…" at bounding box center [784, 410] width 1568 height 819
